Goal: Task Accomplishment & Management: Use online tool/utility

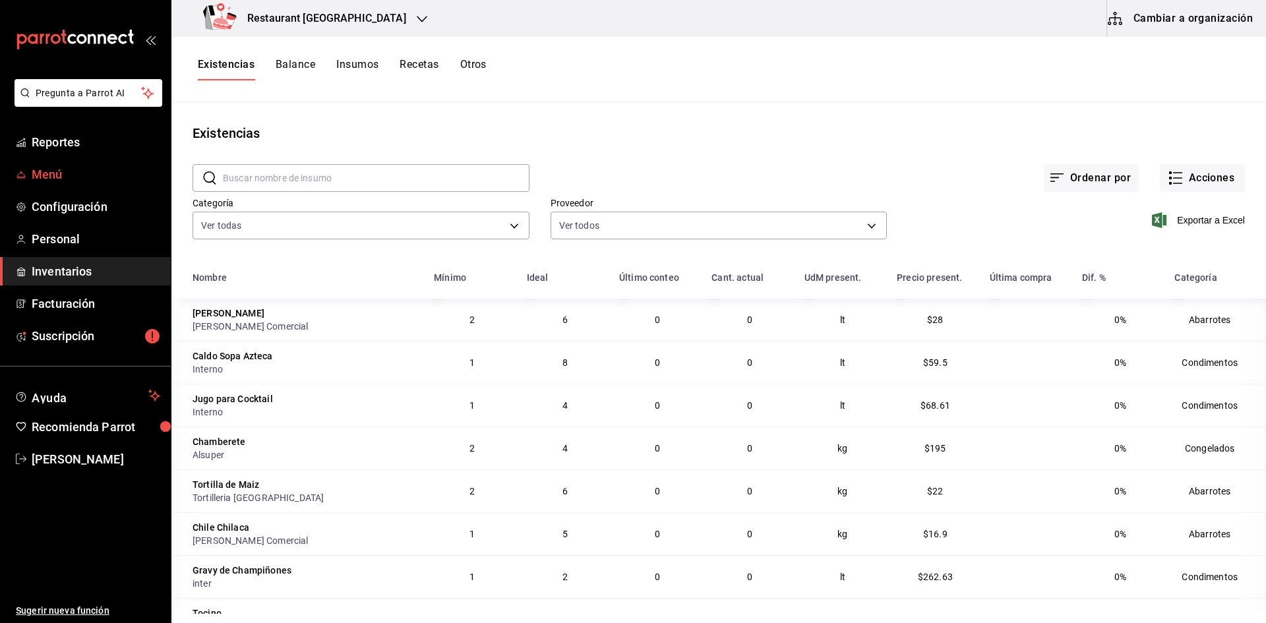
click at [59, 174] on span "Menú" at bounding box center [96, 175] width 129 height 18
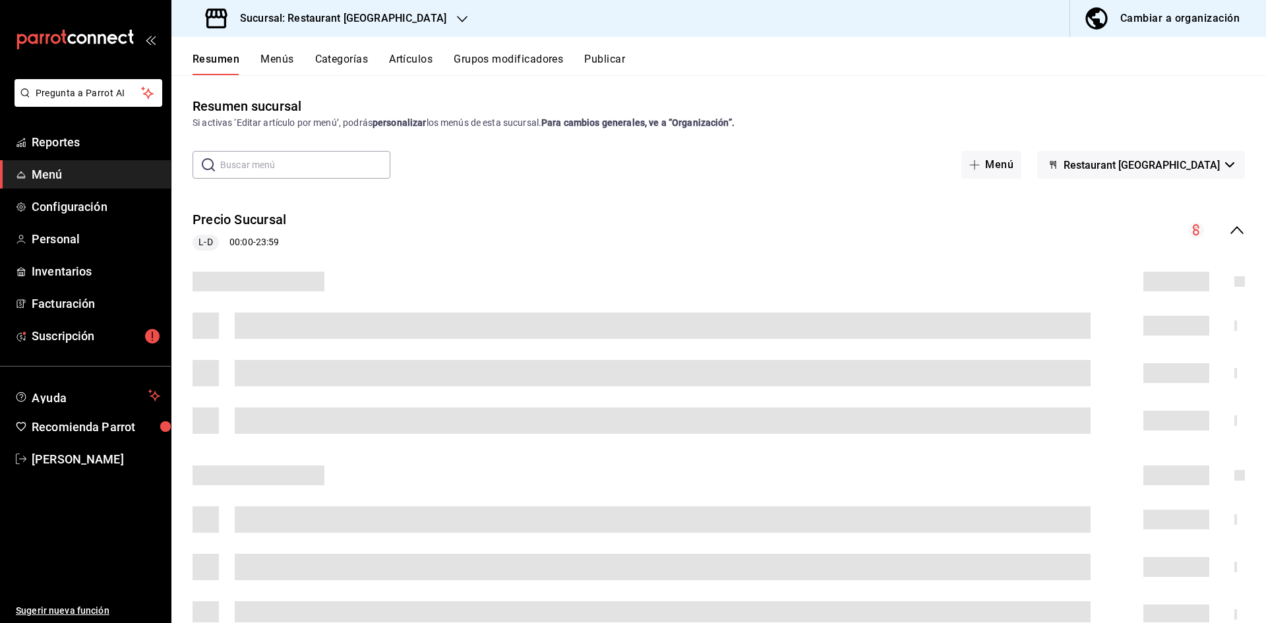
click at [385, 63] on div "Resumen Menús Categorías Artículos Grupos modificadores Publicar" at bounding box center [730, 64] width 1074 height 22
click at [398, 60] on button "Artículos" at bounding box center [411, 64] width 44 height 22
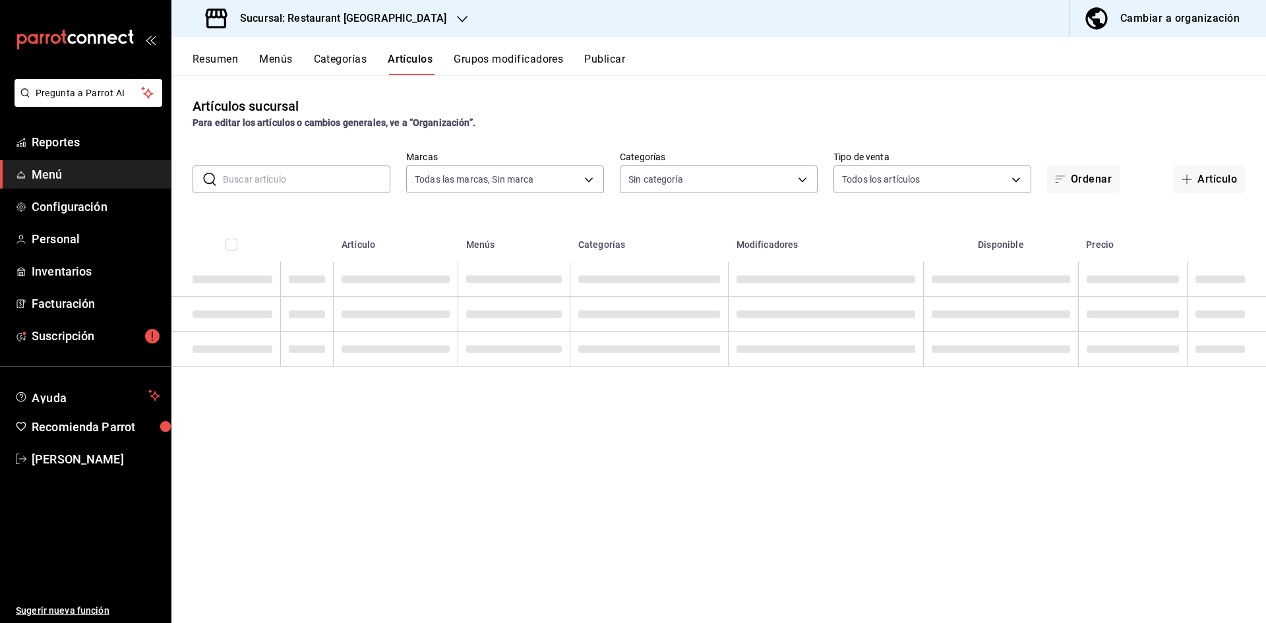
type input "e0108820-6c9a-4492-9173-d3bfb738c831"
type input "ef879402-d7bd-4398-b91e-8d37d147421d,5eefd932-0c6d-4dae-8413-67b7a3673374,e037e…"
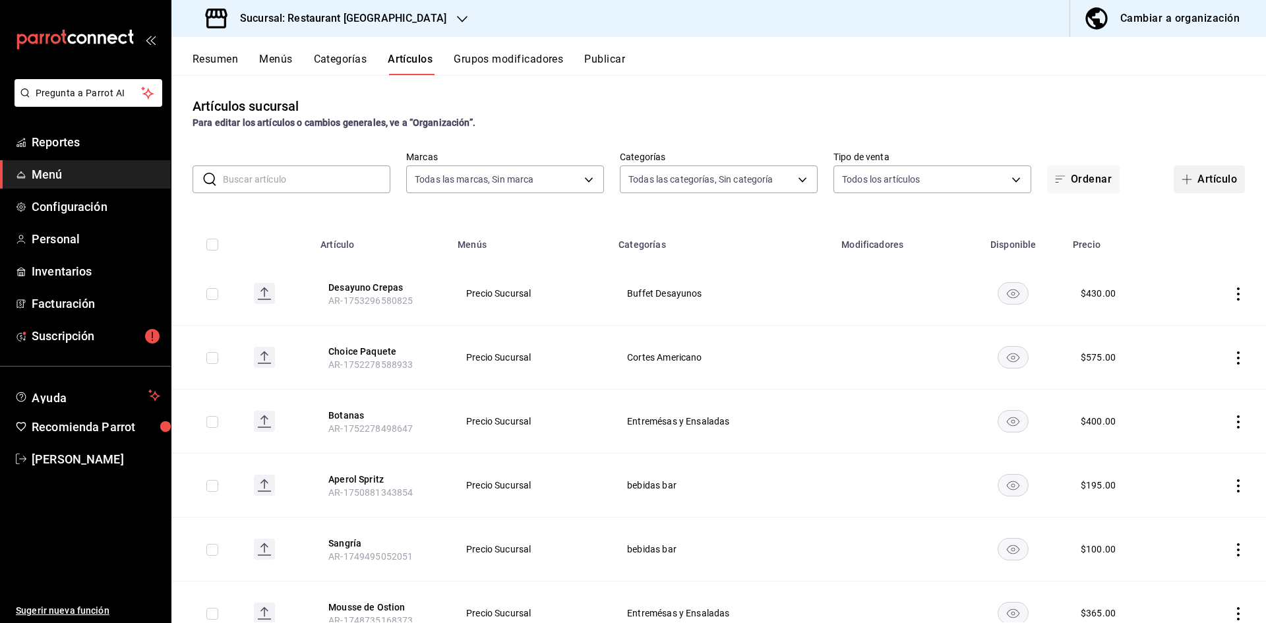
click at [1206, 181] on button "Artículo" at bounding box center [1209, 180] width 71 height 28
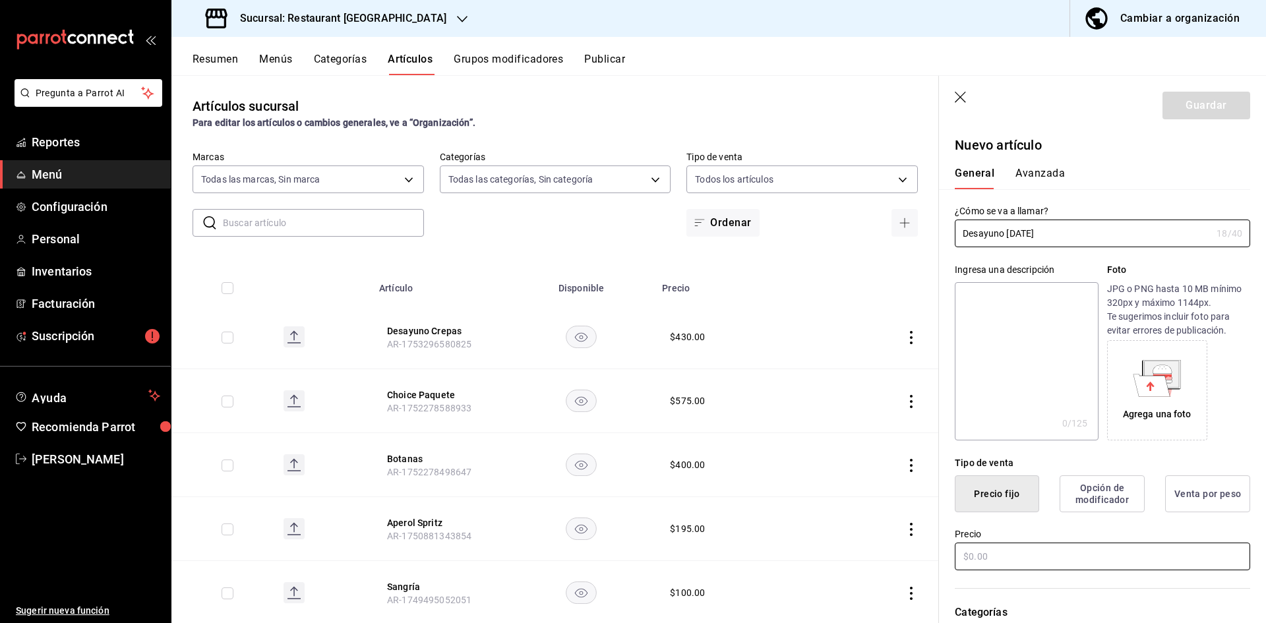
type input "Desayuno [DATE]"
click at [1045, 561] on input "text" at bounding box center [1102, 557] width 295 height 28
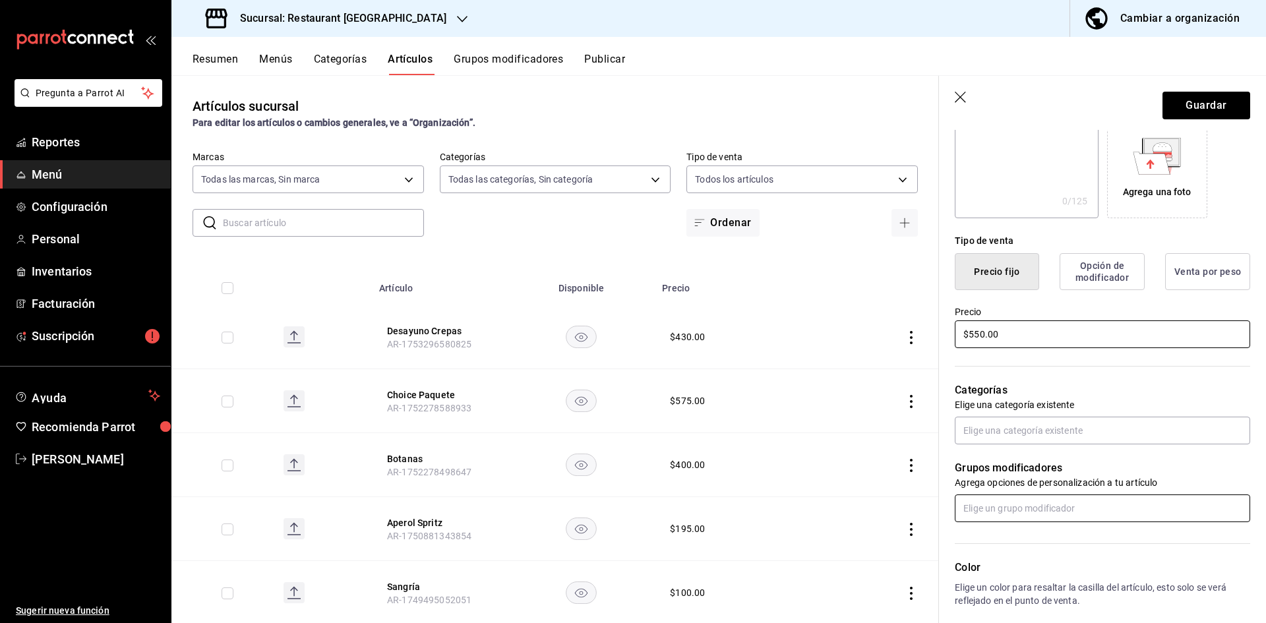
scroll to position [264, 0]
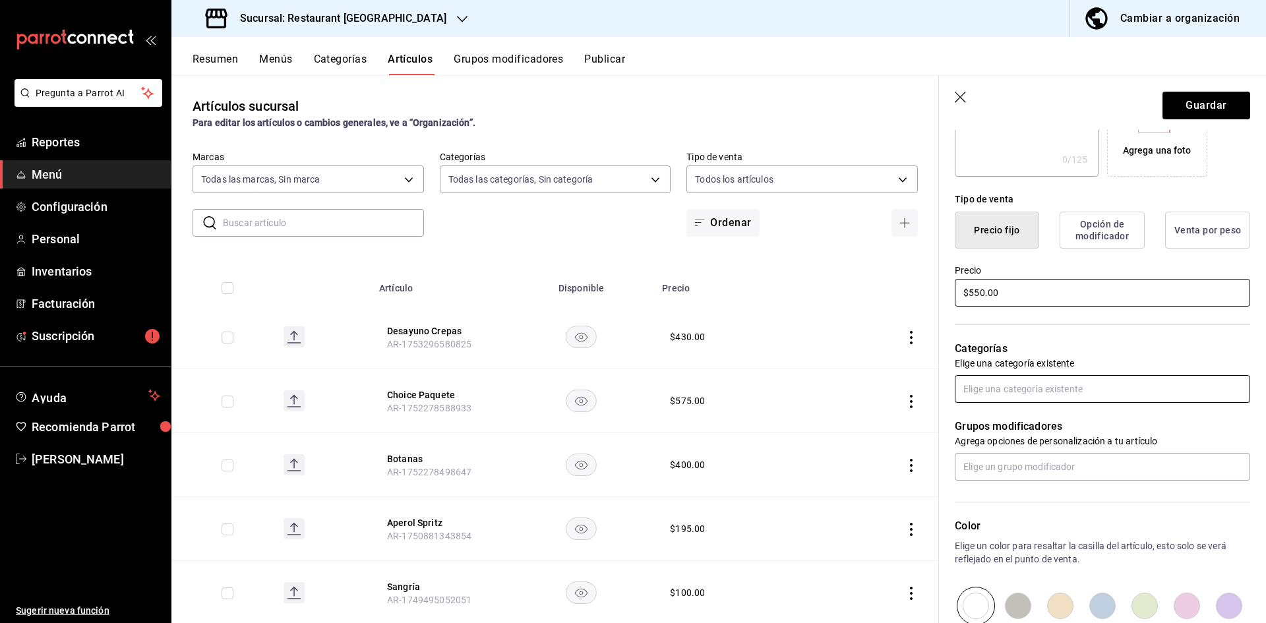
type input "$550.00"
click at [1031, 394] on input "text" at bounding box center [1102, 389] width 295 height 28
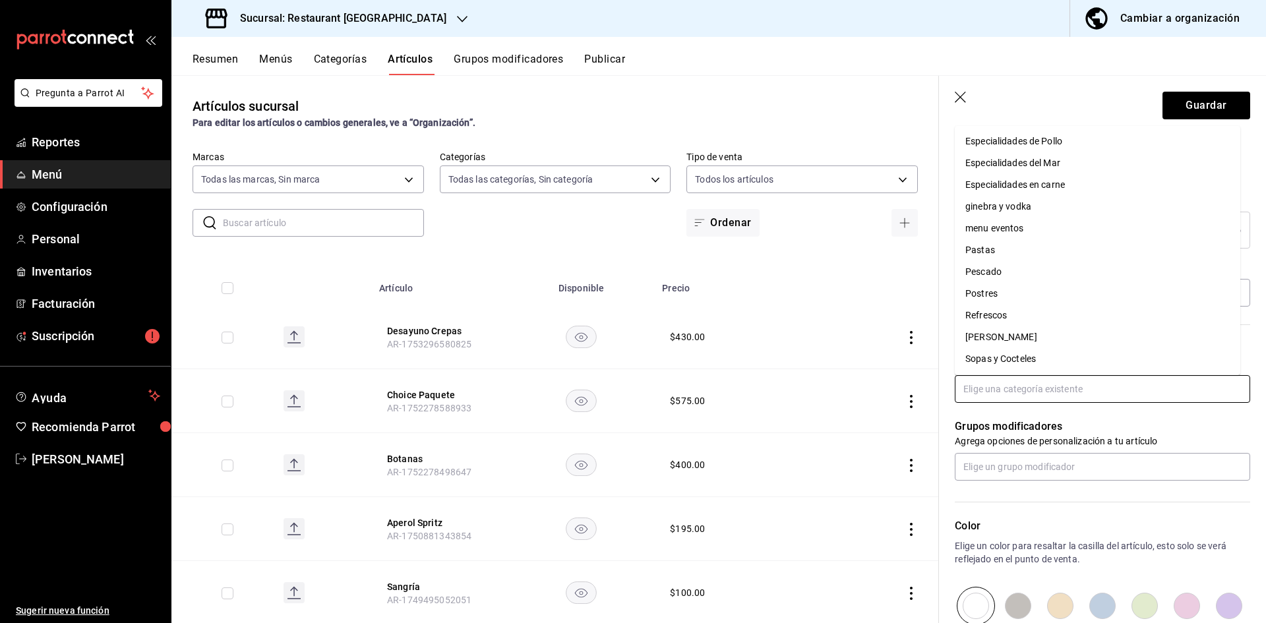
scroll to position [196, 0]
click at [1066, 233] on li "menu eventos" at bounding box center [1098, 229] width 286 height 22
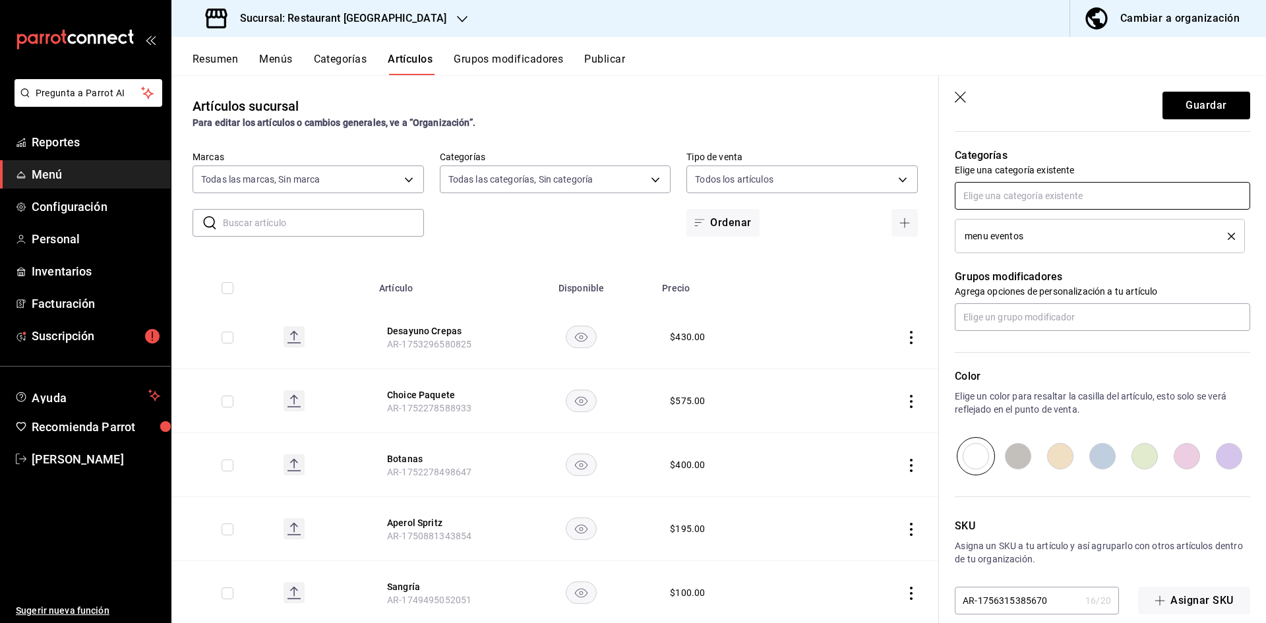
scroll to position [462, 0]
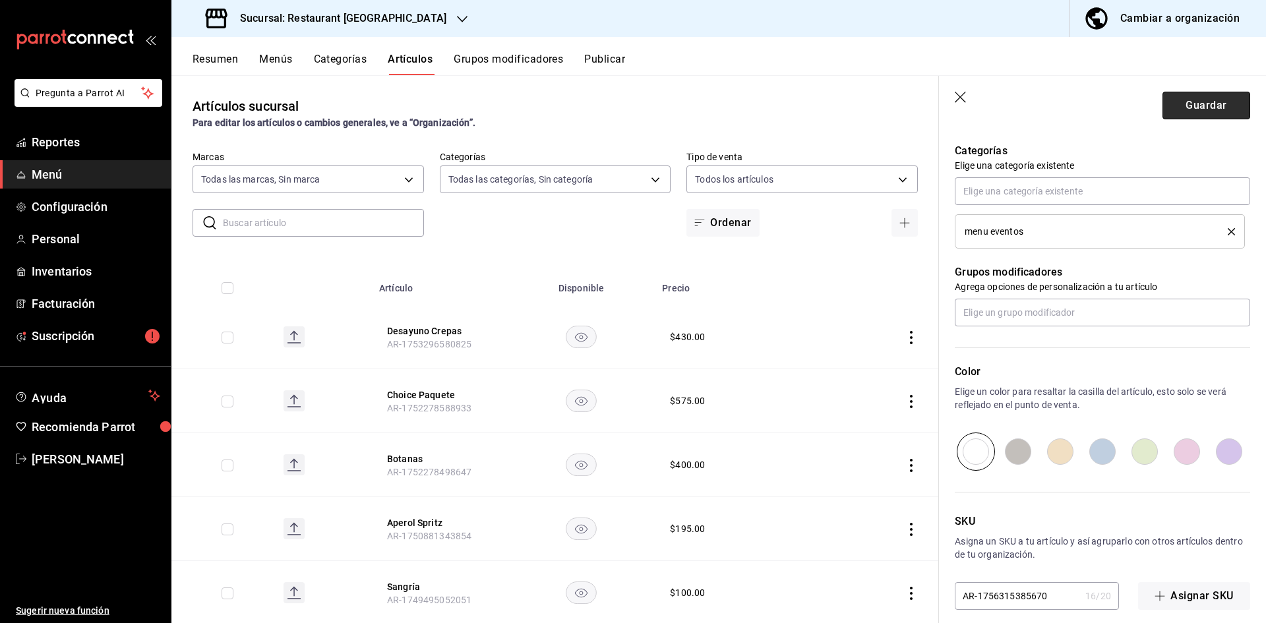
click at [1206, 114] on button "Guardar" at bounding box center [1207, 106] width 88 height 28
